Goal: Check status

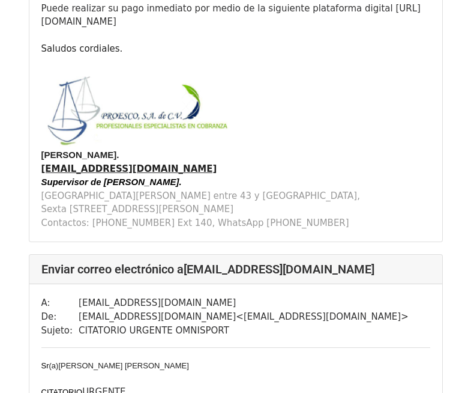
scroll to position [8103, 0]
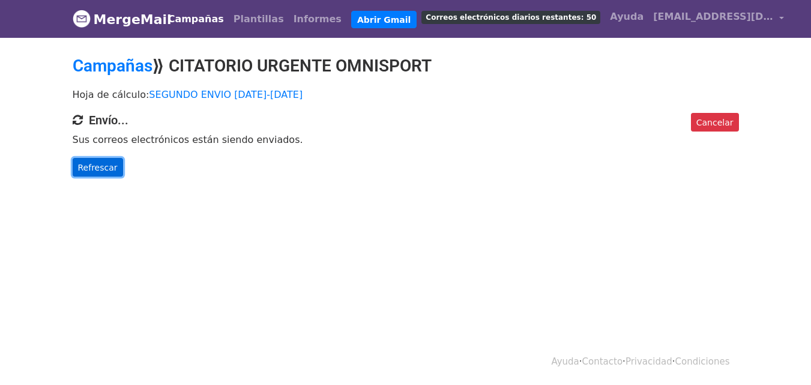
click at [83, 164] on font "Refrescar" at bounding box center [98, 167] width 40 height 10
